Goal: Information Seeking & Learning: Learn about a topic

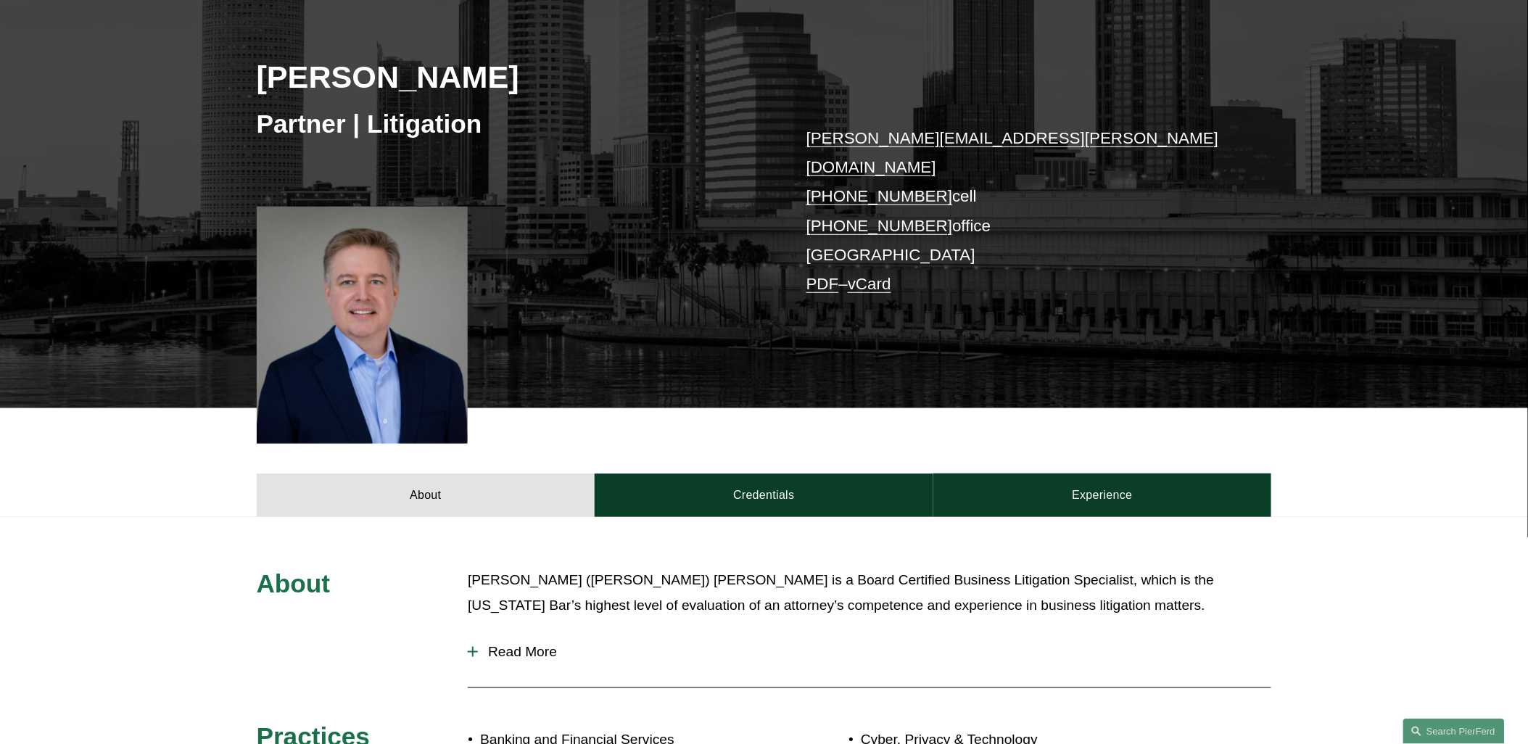
scroll to position [241, 0]
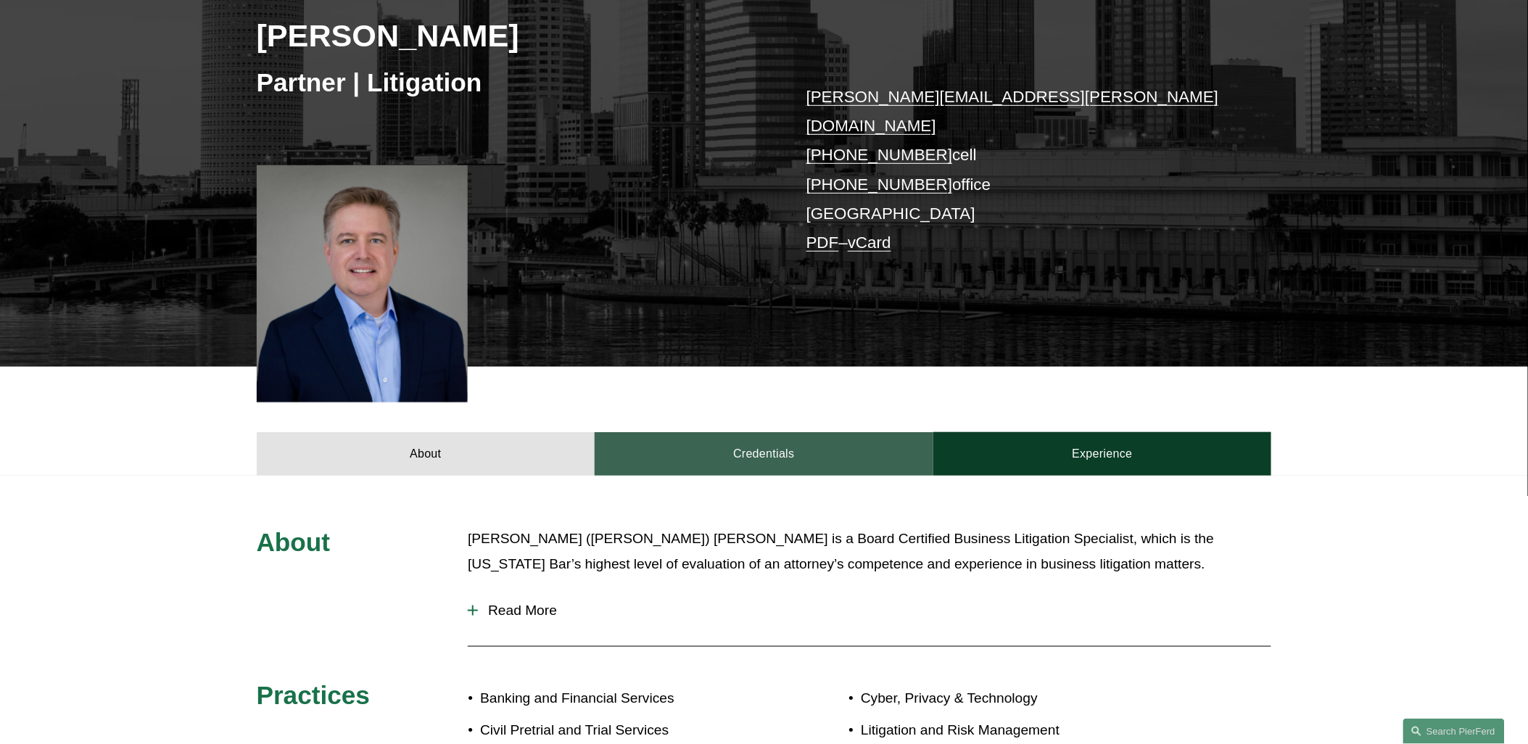
click at [744, 432] on link "Credentials" at bounding box center [763, 453] width 339 height 43
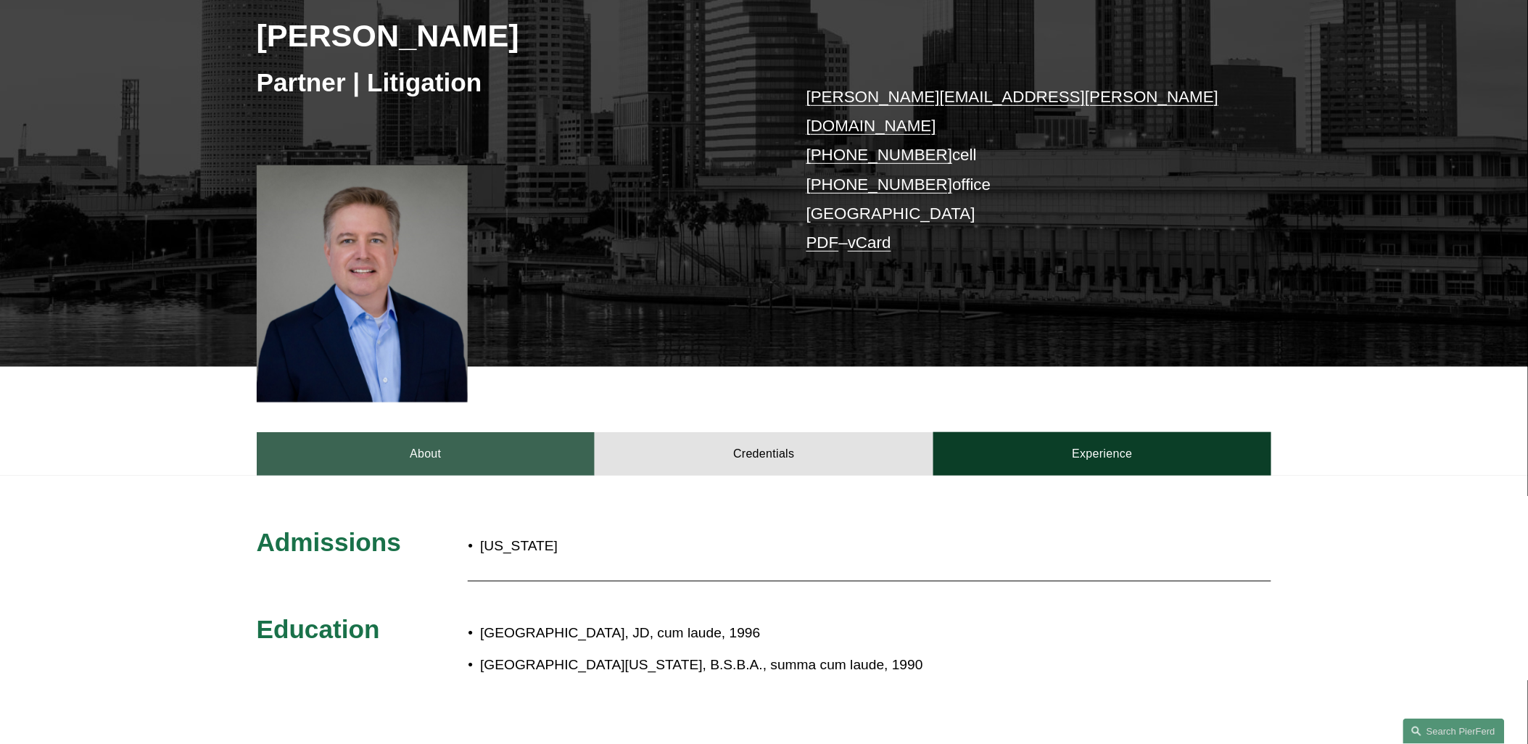
click at [469, 432] on link "About" at bounding box center [426, 453] width 339 height 43
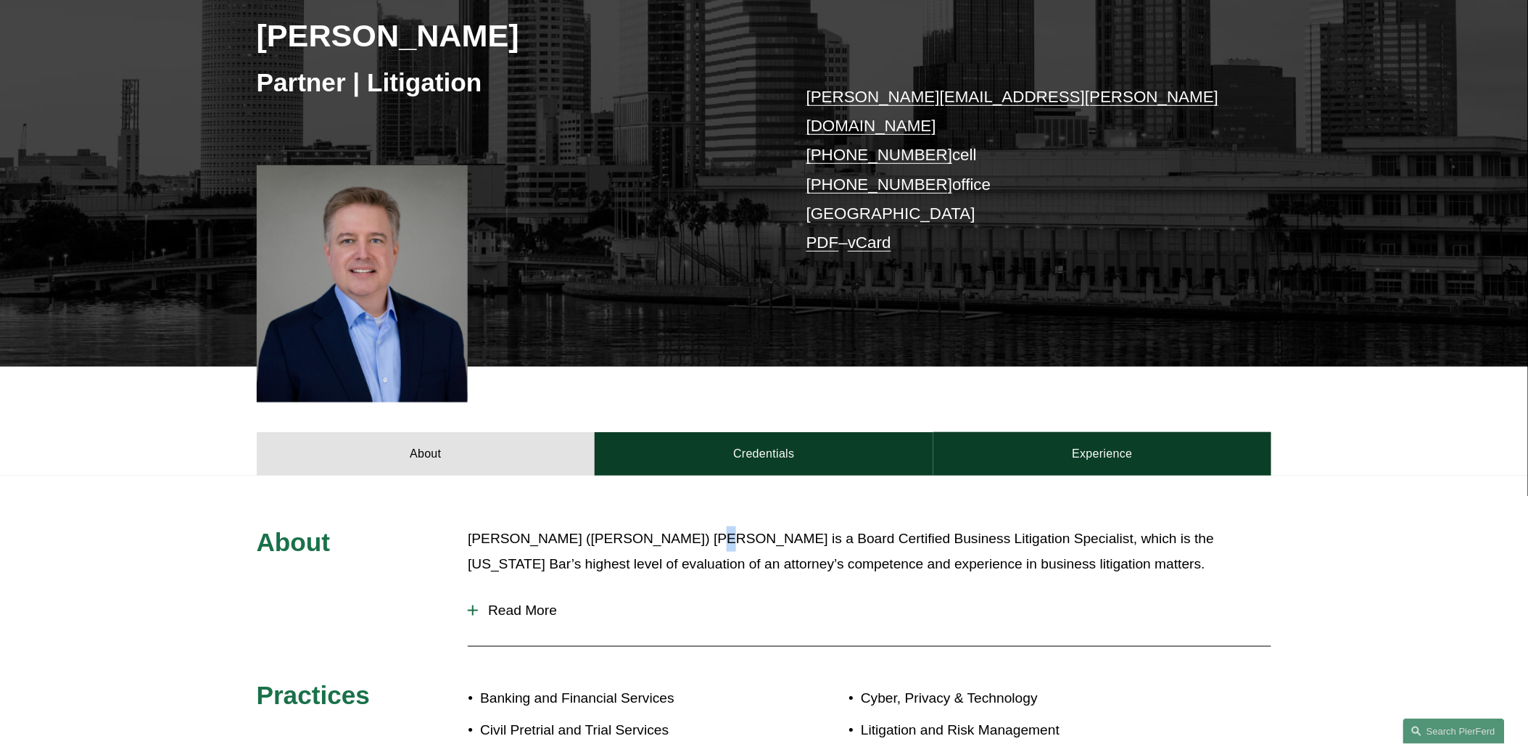
click at [675, 476] on div "About Charles (Chuck) Geitner is a Board Certified Business Litigation Speciali…" at bounding box center [764, 712] width 1528 height 472
drag, startPoint x: 675, startPoint y: 453, endPoint x: 652, endPoint y: 443, distance: 24.7
click at [655, 443] on link "Credentials" at bounding box center [763, 453] width 339 height 43
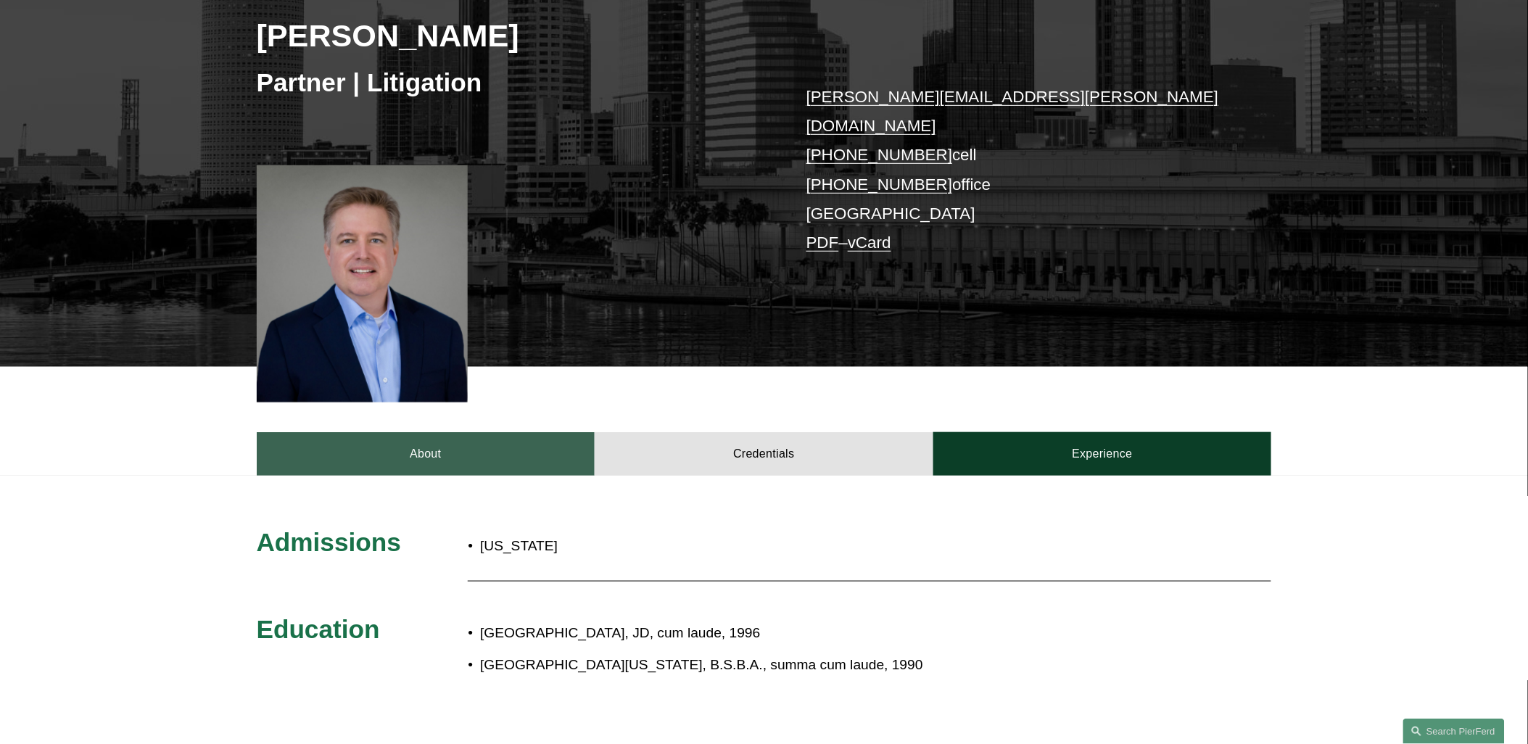
click at [489, 432] on link "About" at bounding box center [426, 453] width 339 height 43
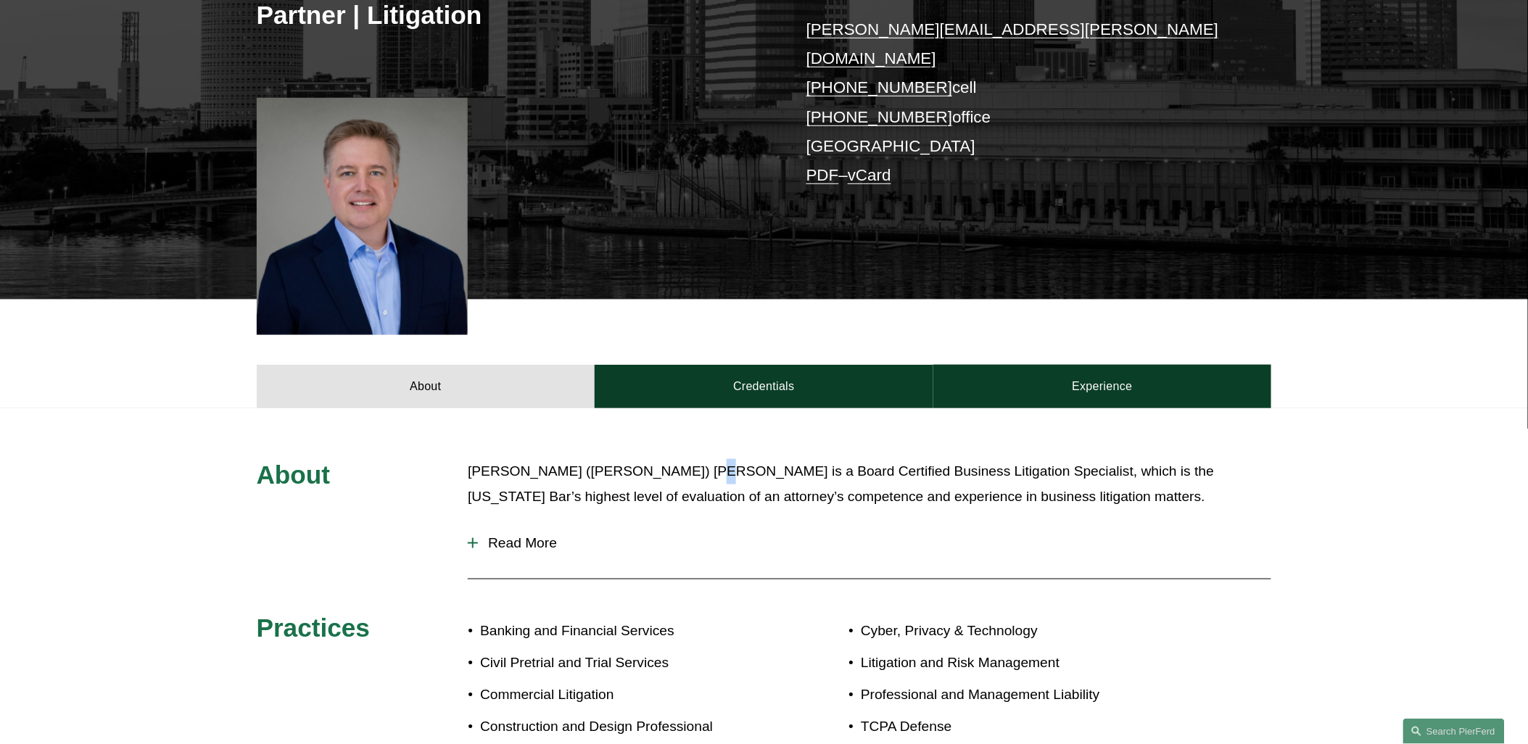
scroll to position [563, 0]
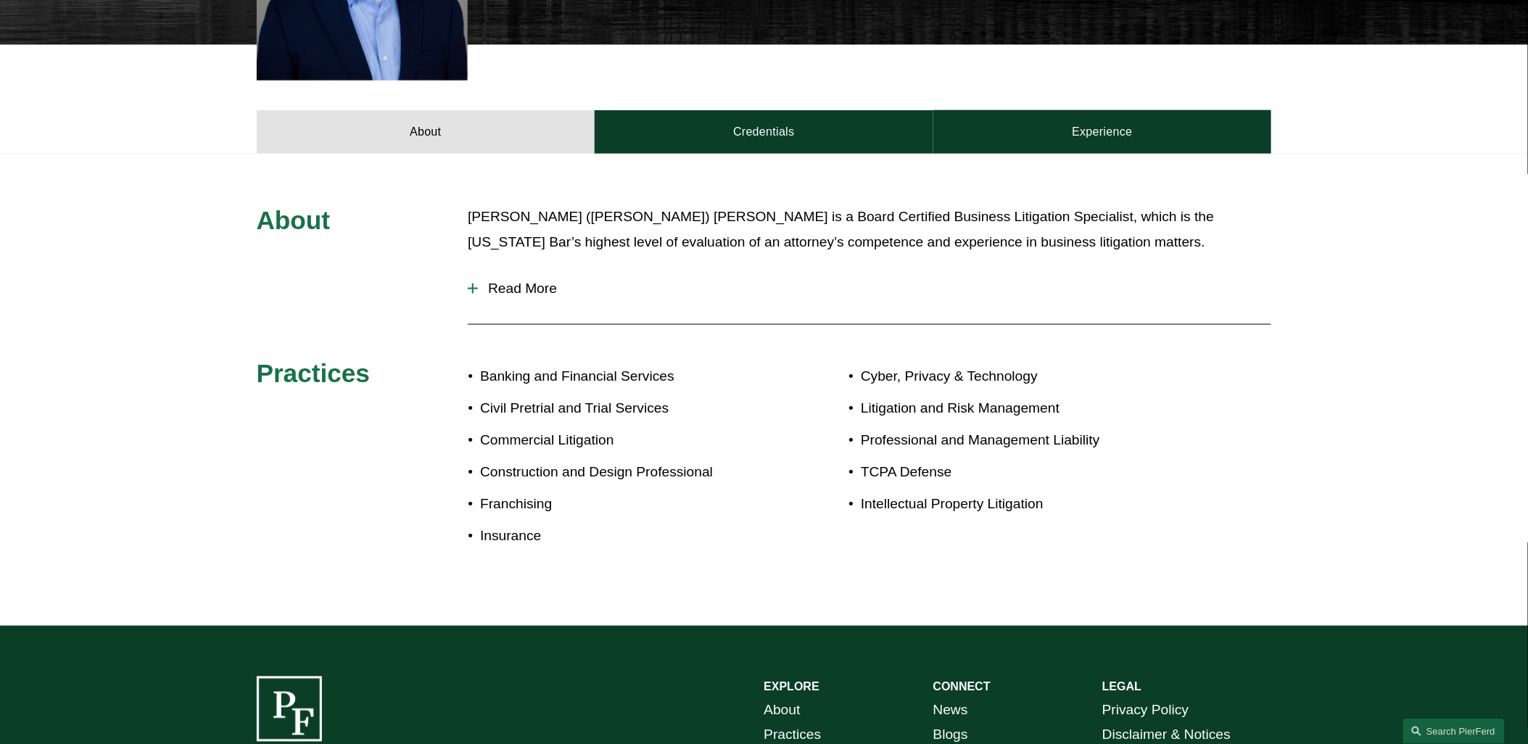
click at [563, 317] on div at bounding box center [869, 324] width 803 height 14
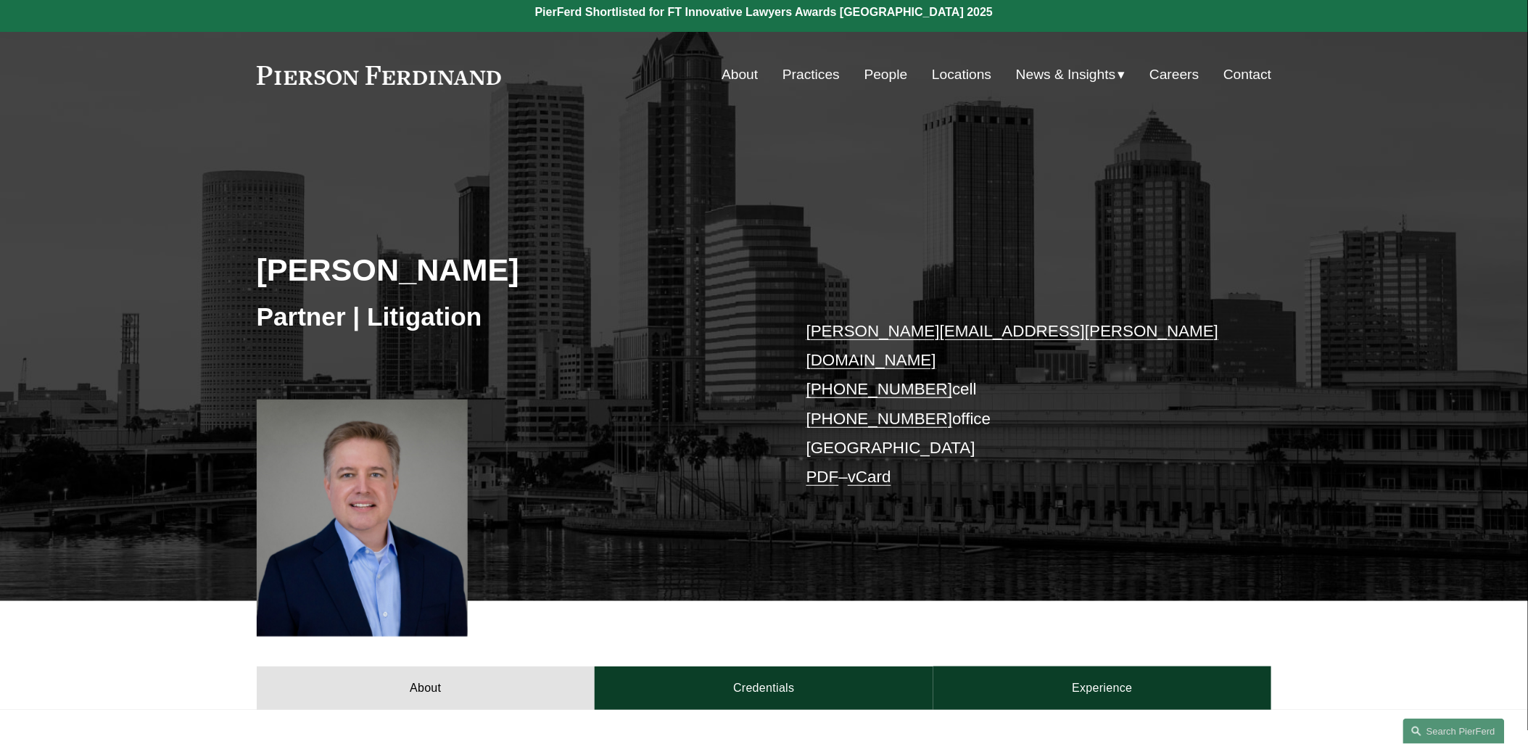
scroll to position [0, 0]
